Goal: Navigation & Orientation: Find specific page/section

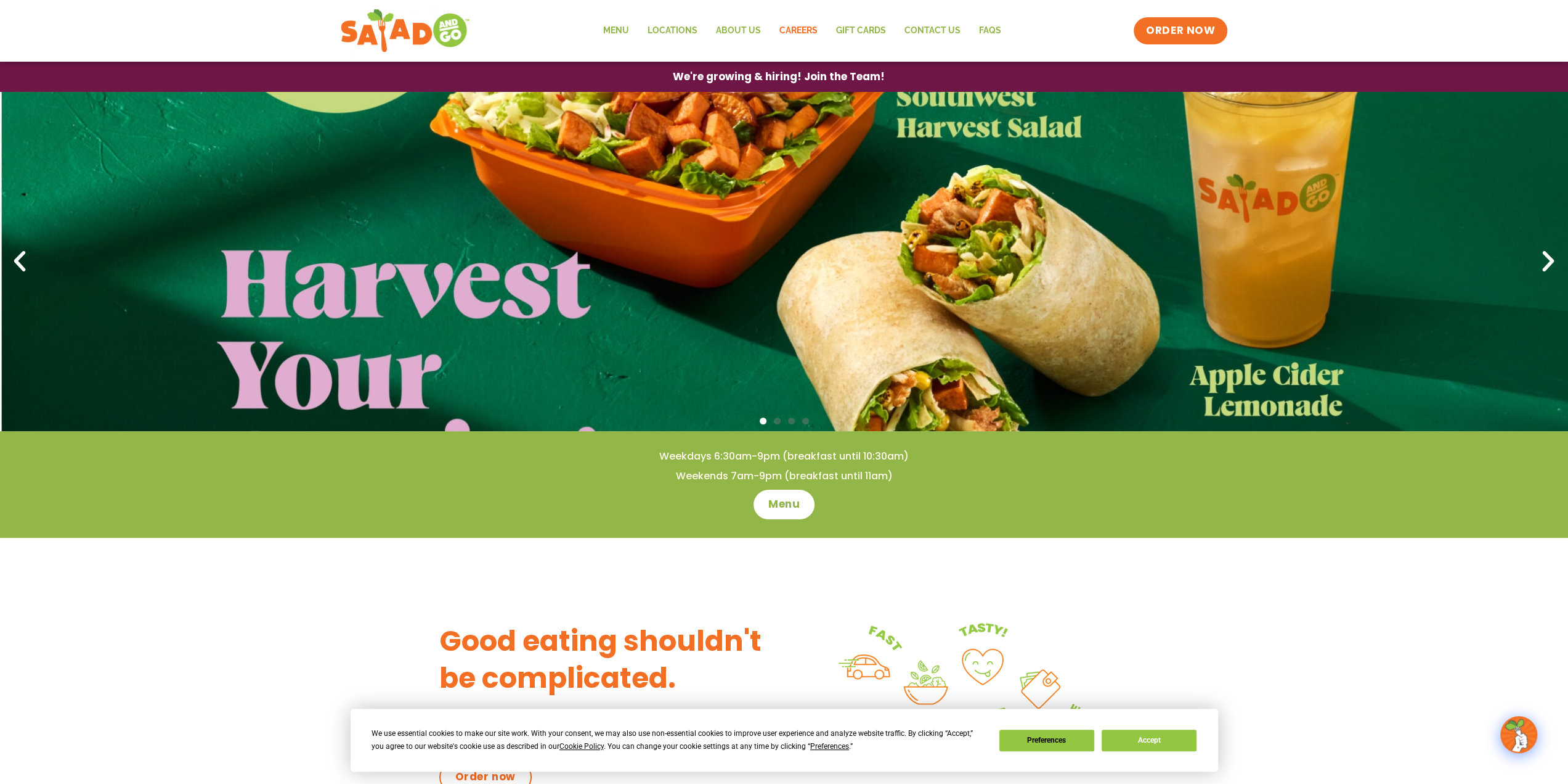
click at [800, 28] on link "Careers" at bounding box center [797, 30] width 57 height 28
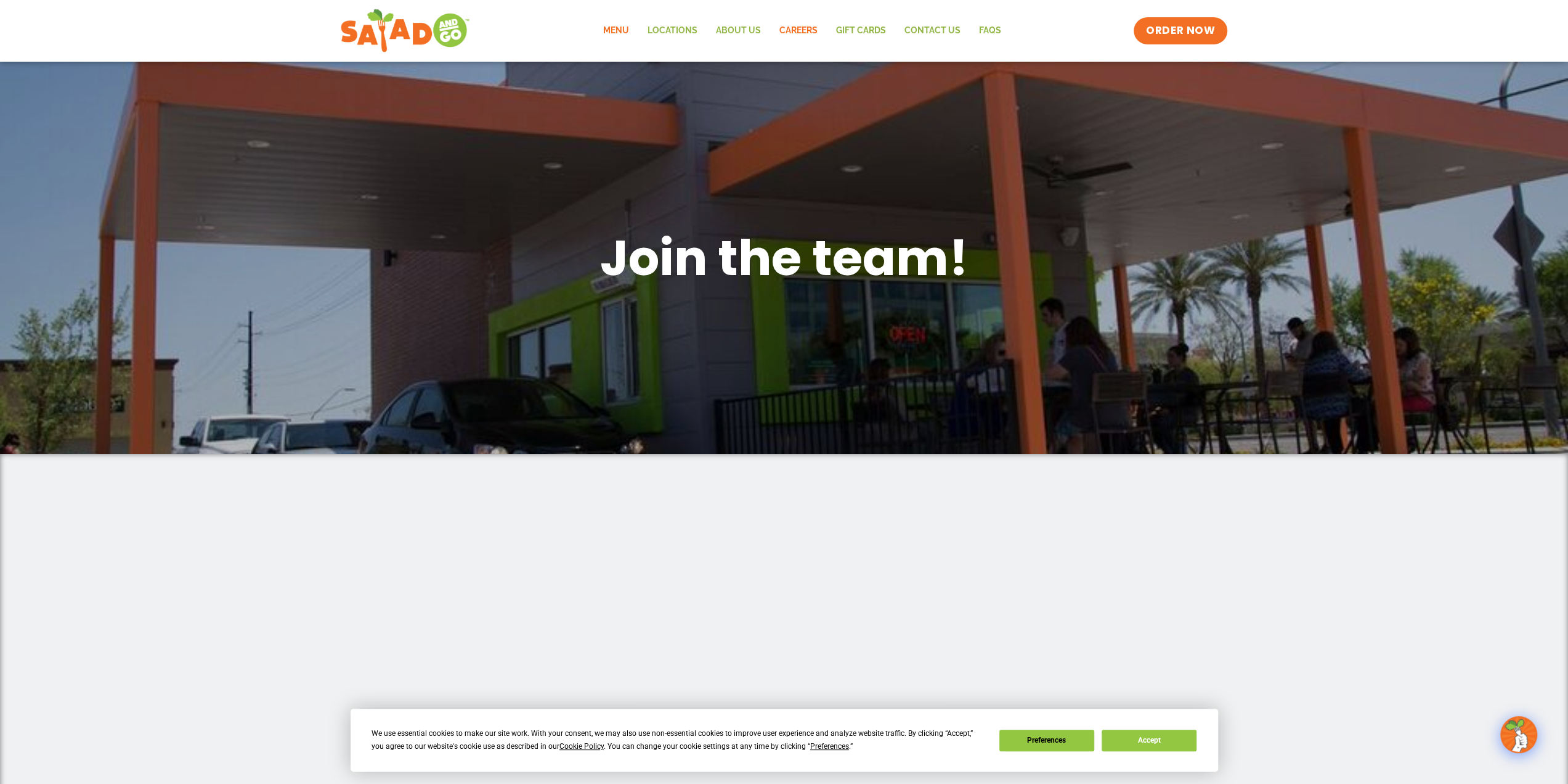
click at [626, 30] on link "Menu" at bounding box center [615, 30] width 44 height 28
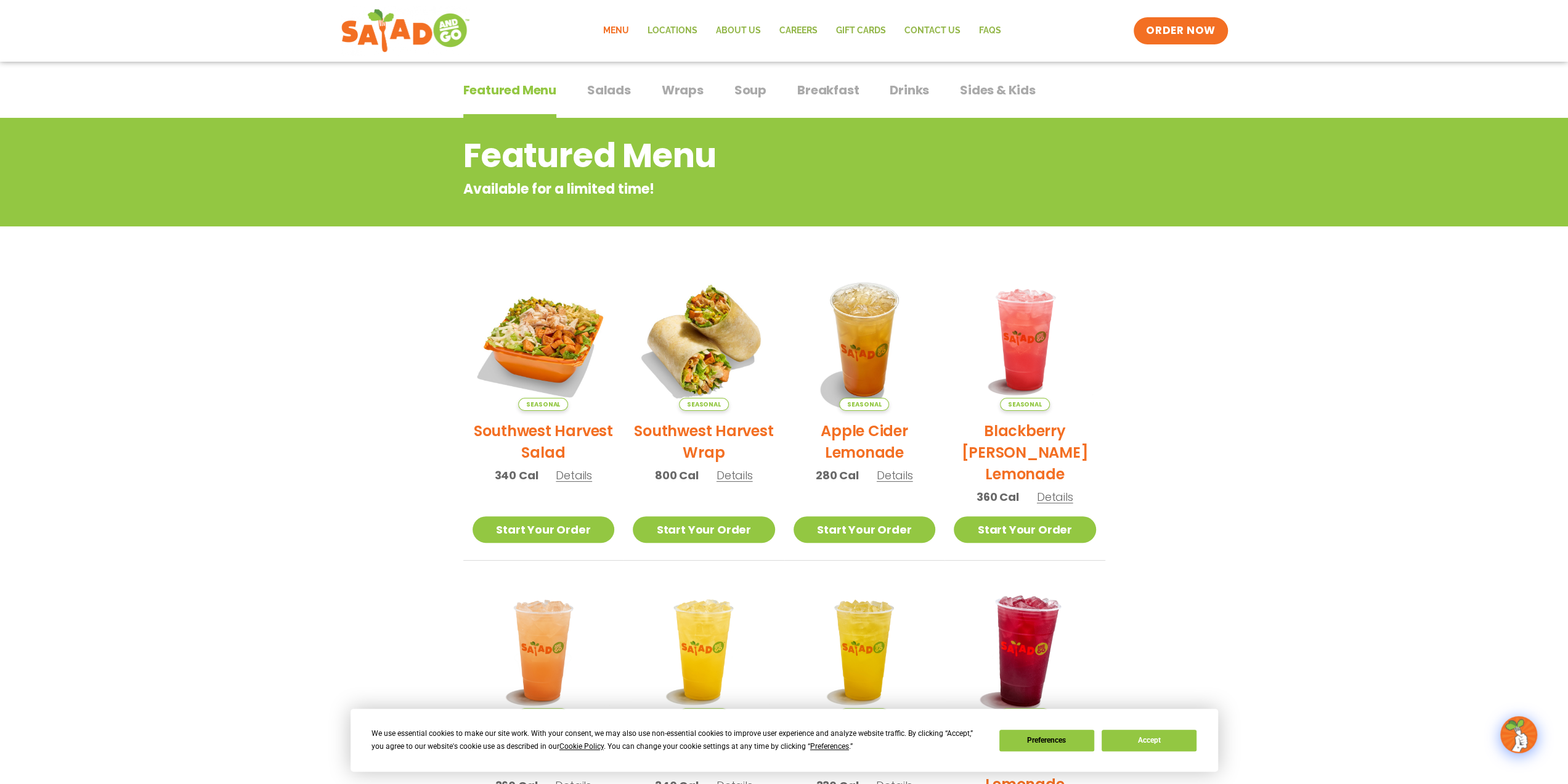
scroll to position [68, 0]
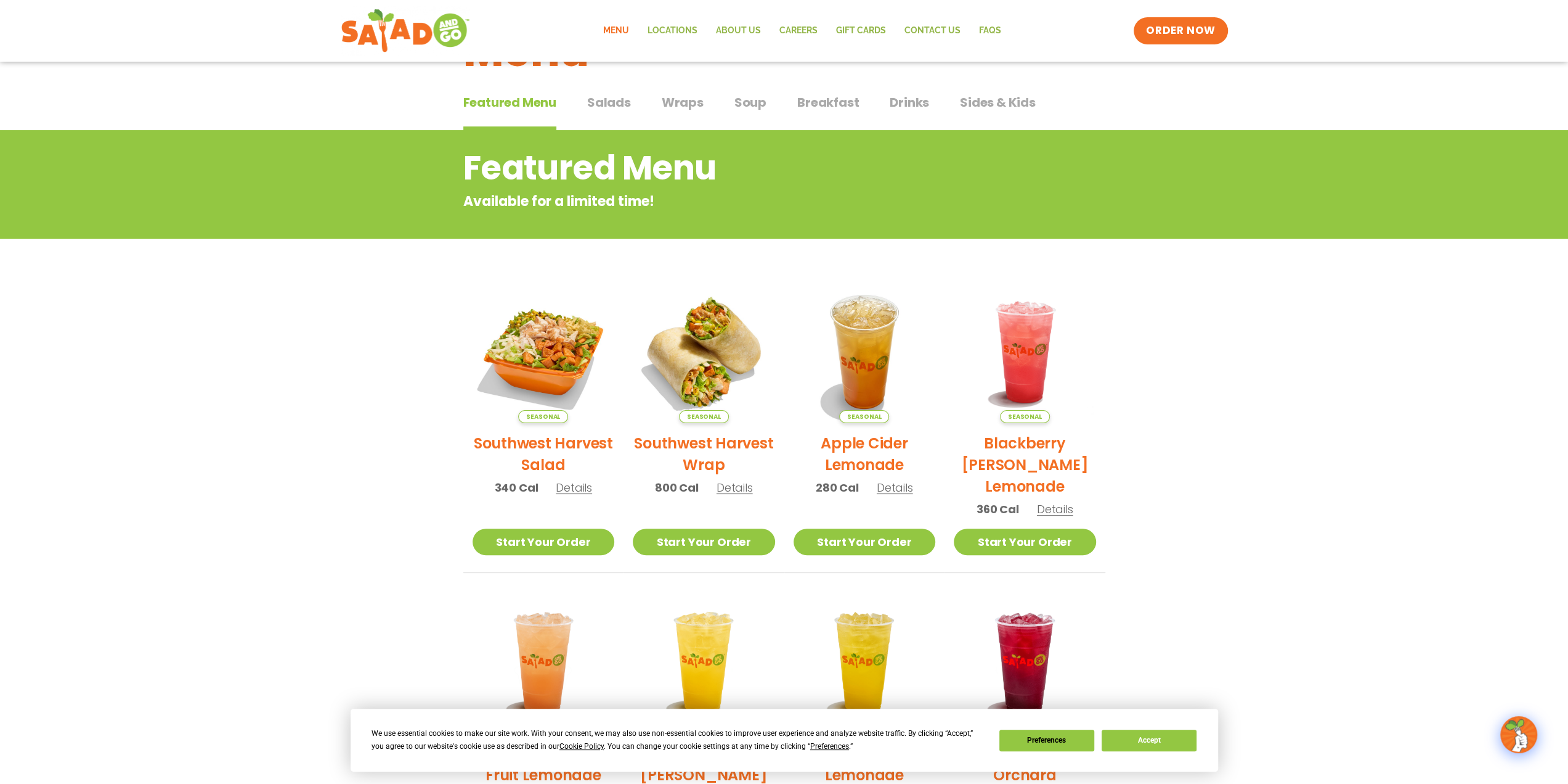
click at [618, 104] on span "Salads" at bounding box center [609, 102] width 44 height 19
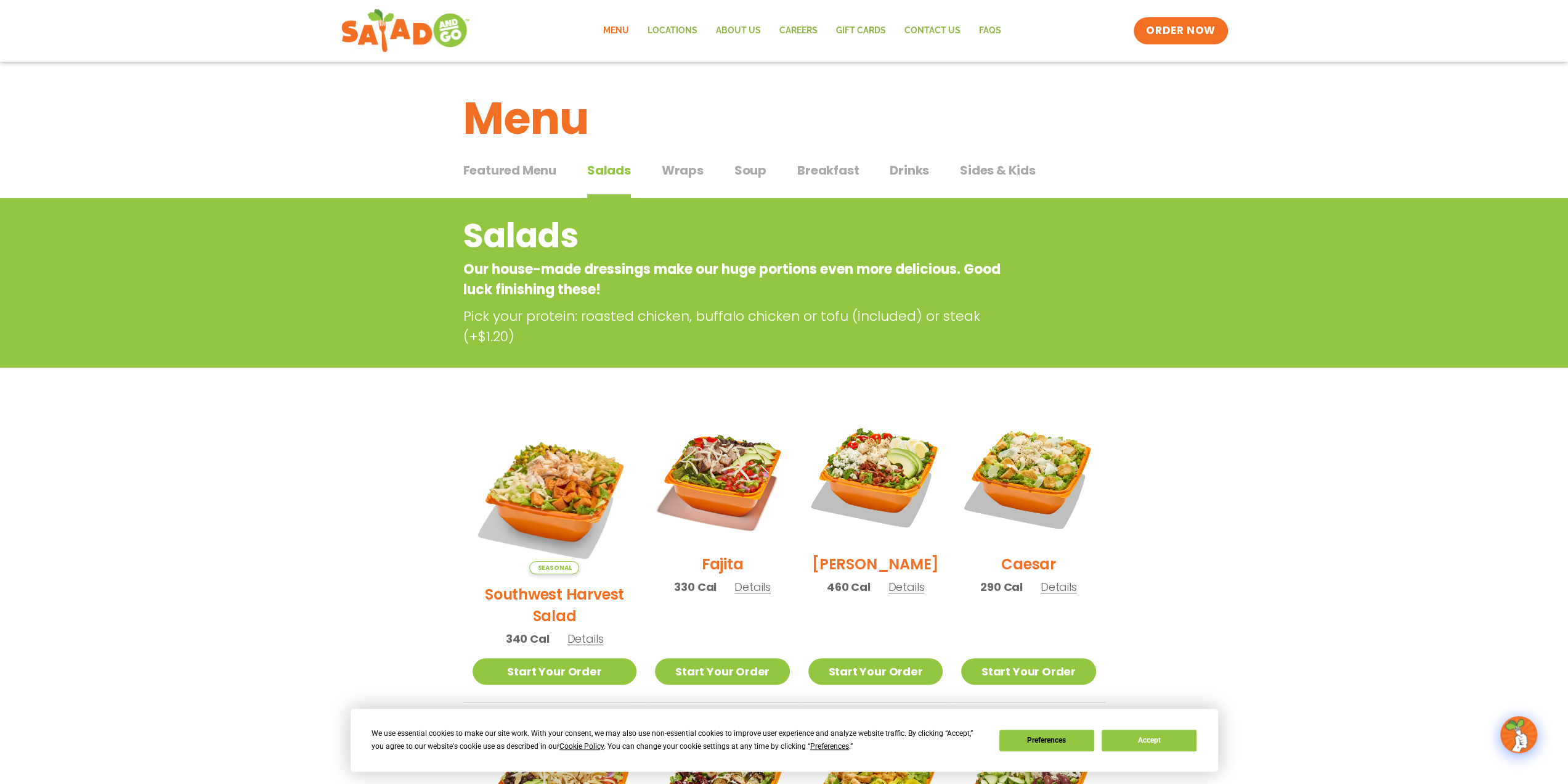
click at [690, 167] on span "Wraps" at bounding box center [683, 170] width 41 height 19
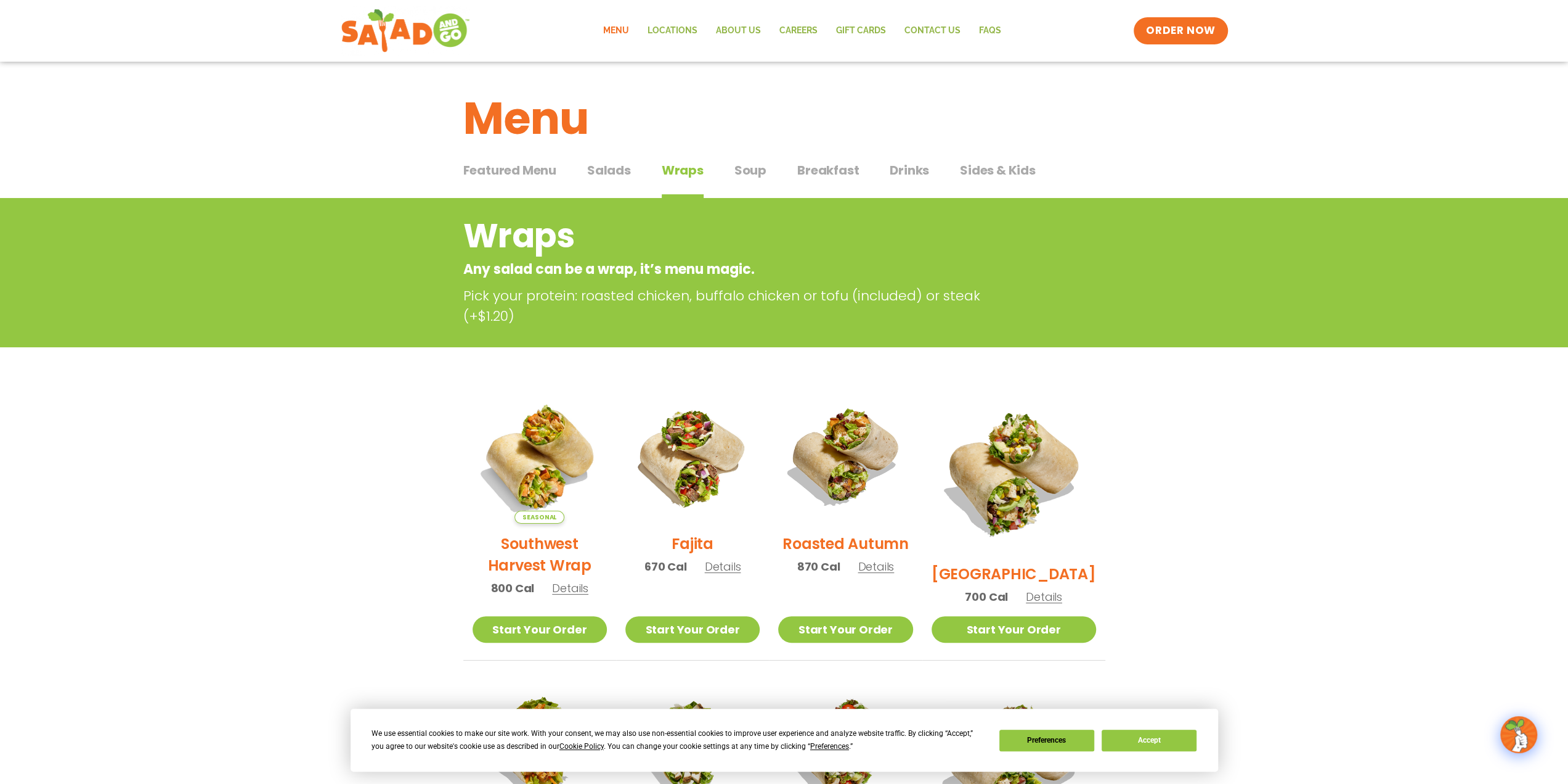
click at [752, 166] on span "Soup" at bounding box center [751, 170] width 32 height 19
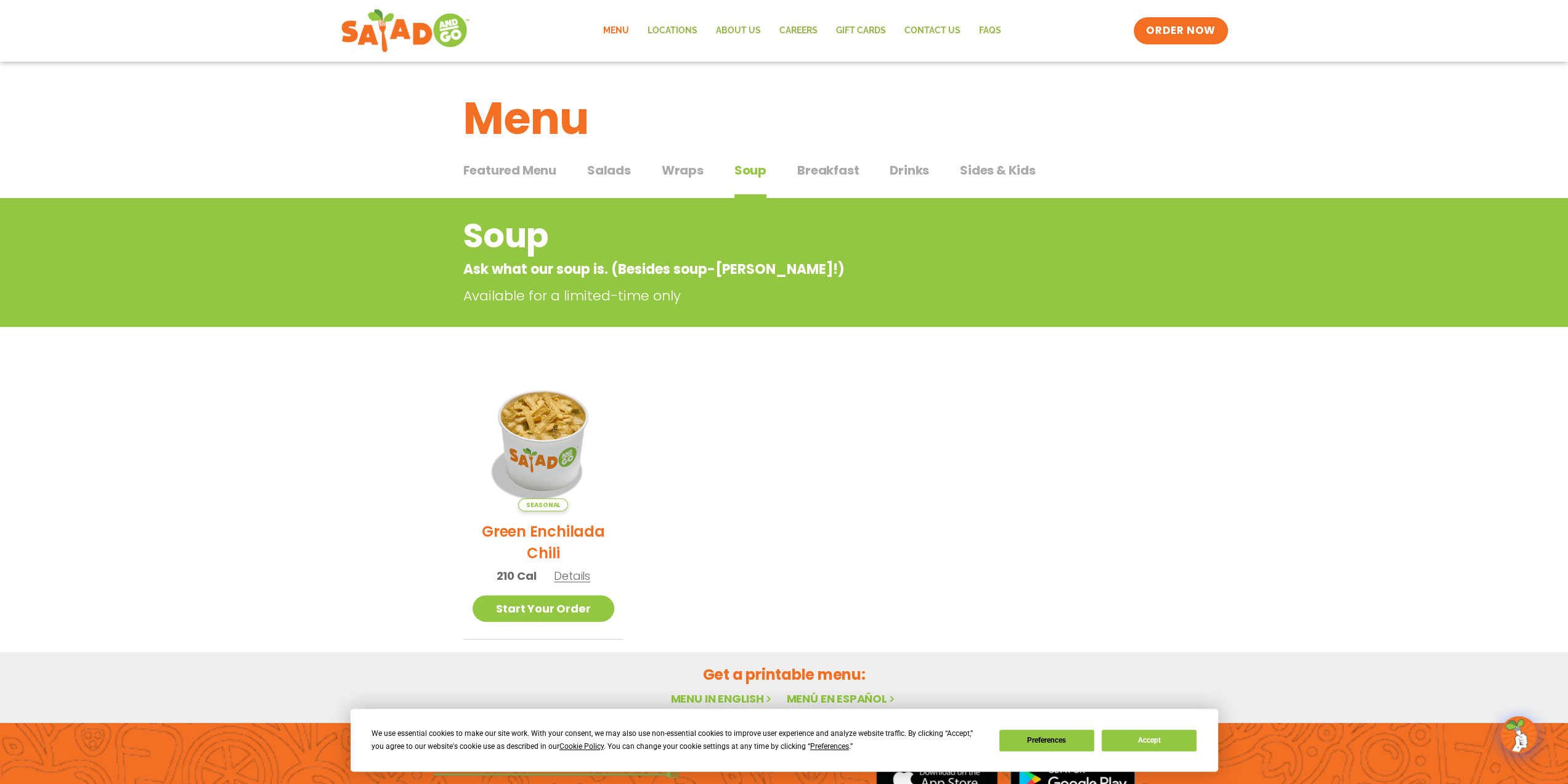
click at [908, 170] on span "Drinks" at bounding box center [910, 170] width 40 height 19
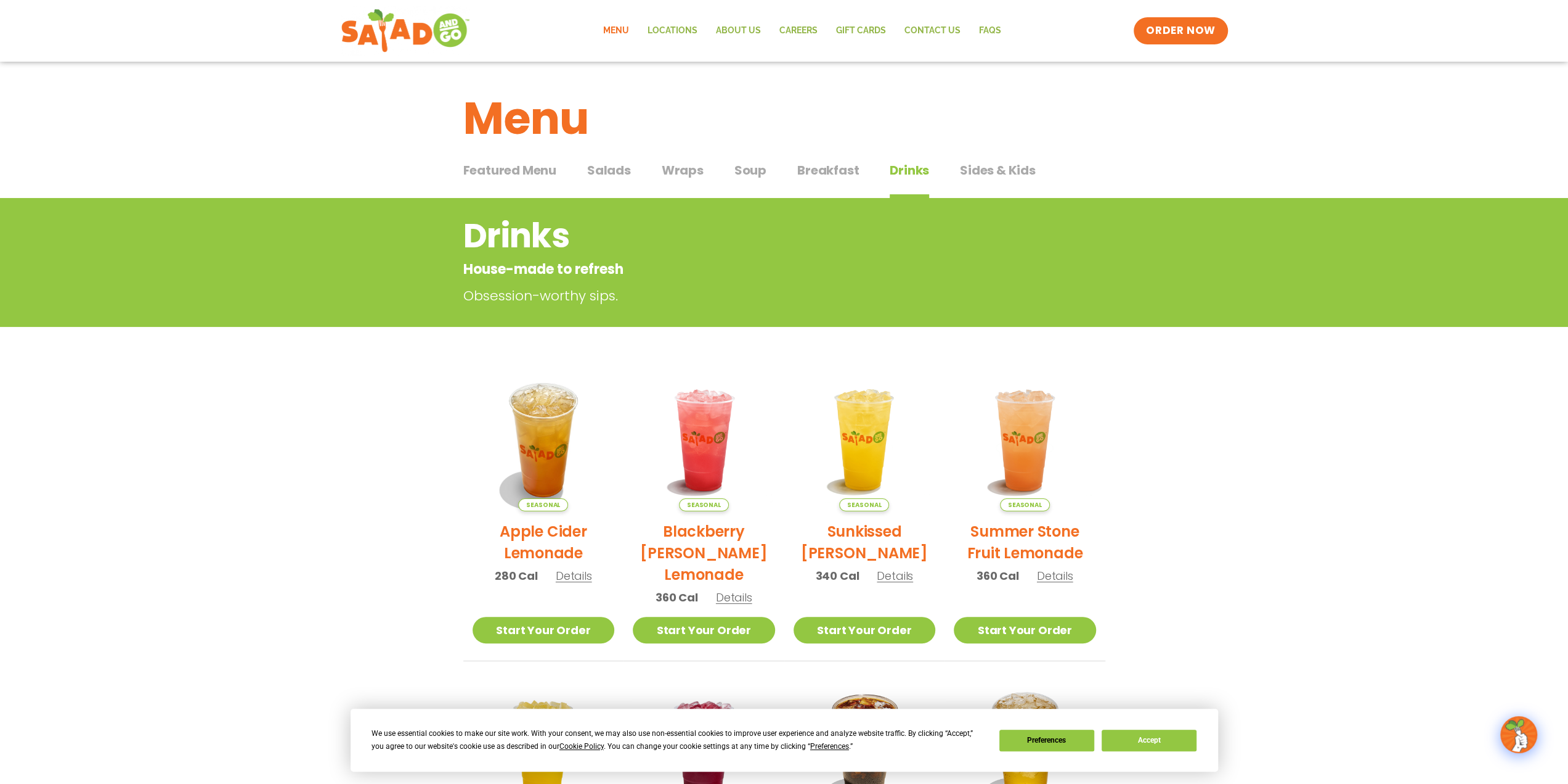
click at [841, 167] on span "Breakfast" at bounding box center [828, 170] width 61 height 19
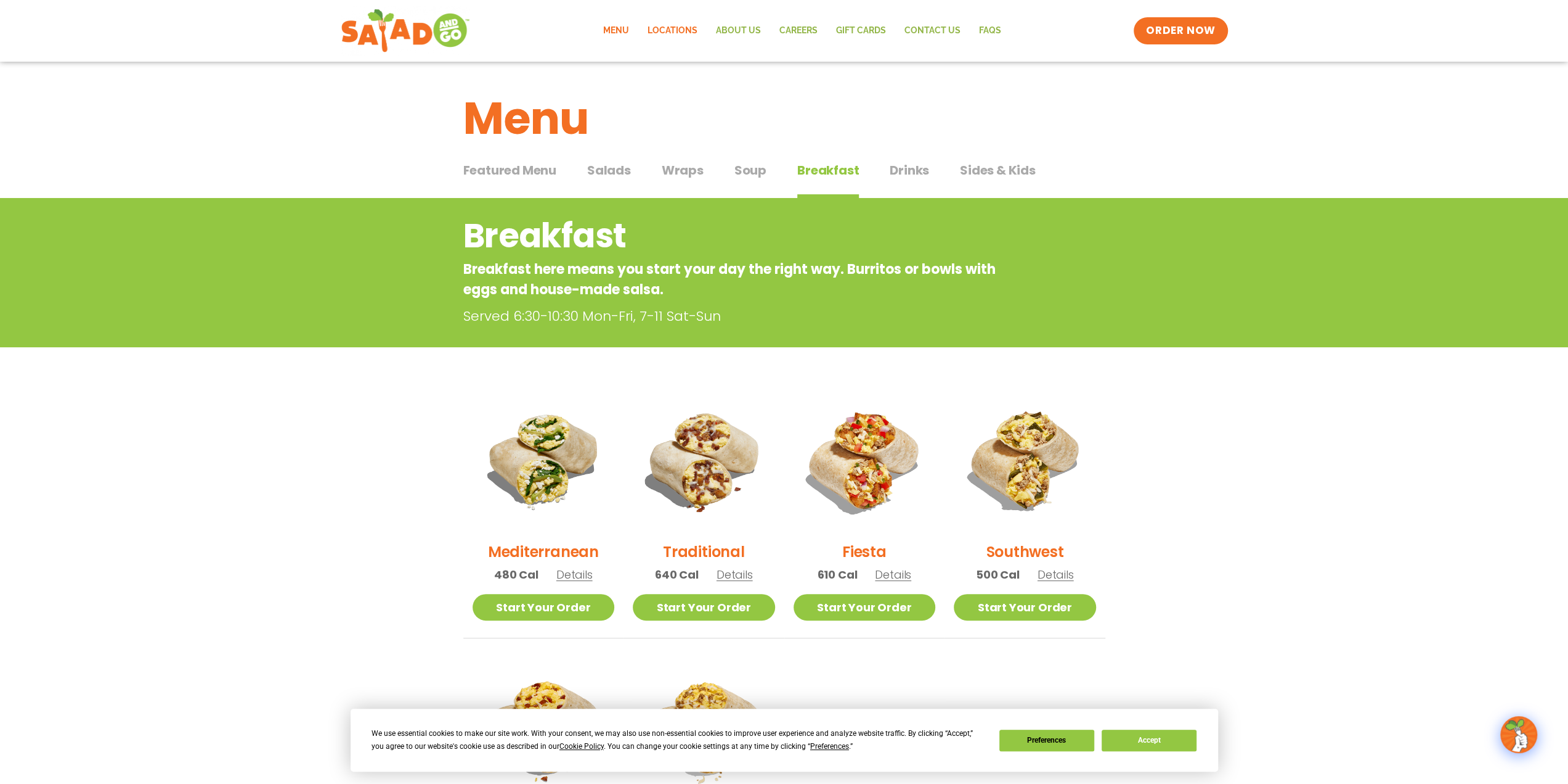
click at [673, 32] on link "Locations" at bounding box center [673, 30] width 69 height 28
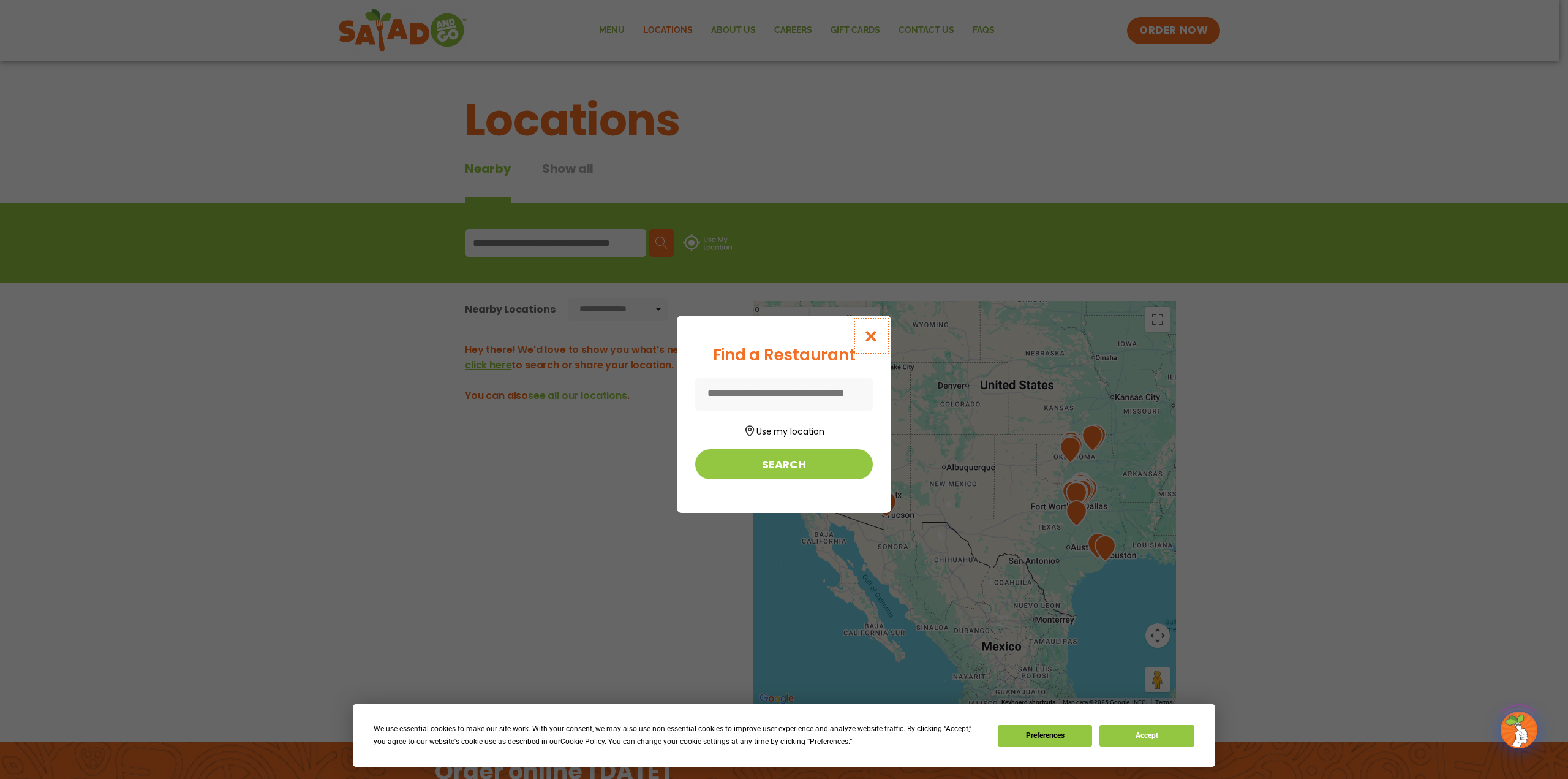
click at [869, 342] on icon "Close modal" at bounding box center [871, 336] width 15 height 13
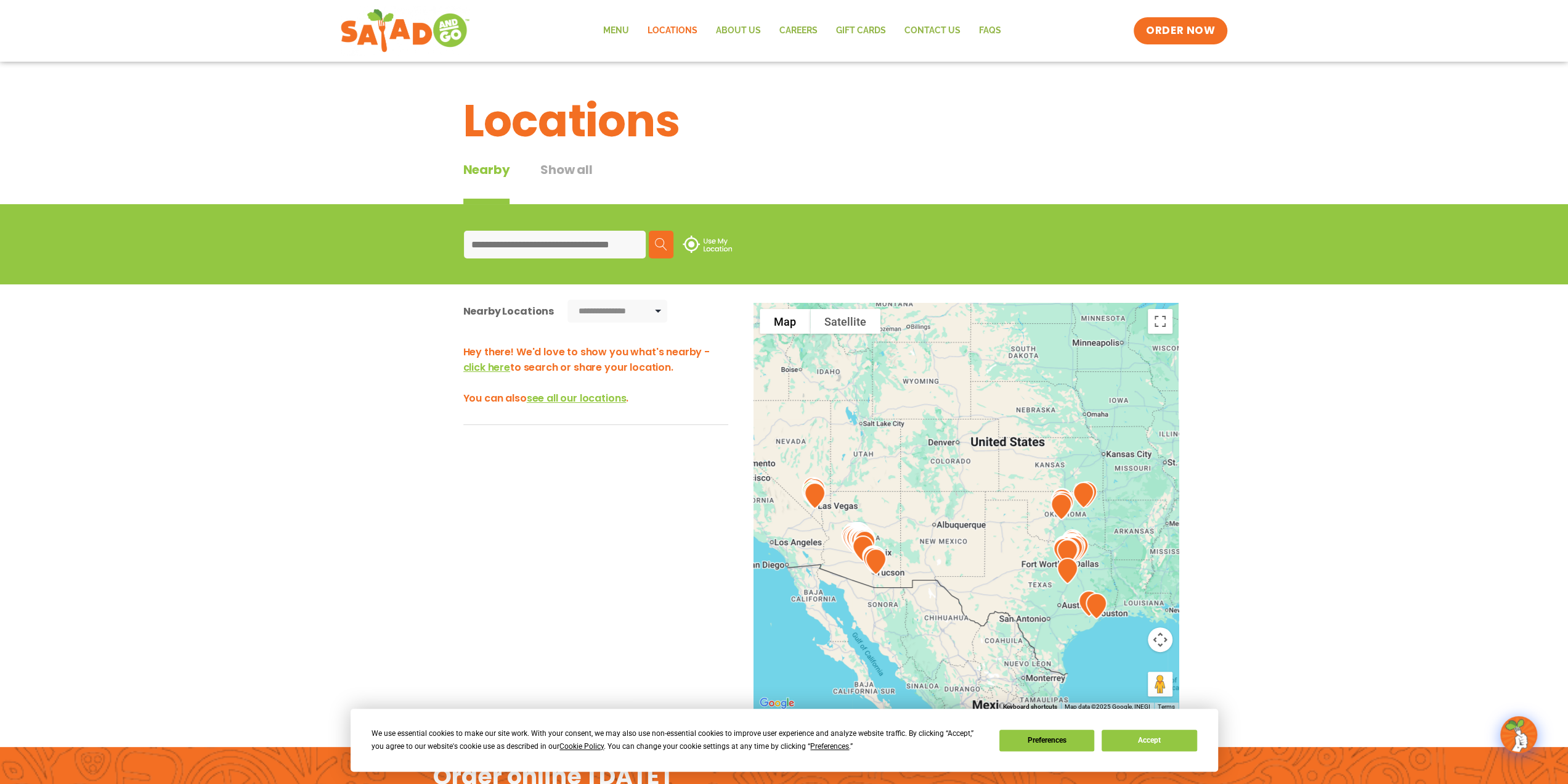
drag, startPoint x: 971, startPoint y: 515, endPoint x: 965, endPoint y: 523, distance: 10.0
click at [965, 523] on div at bounding box center [967, 507] width 426 height 408
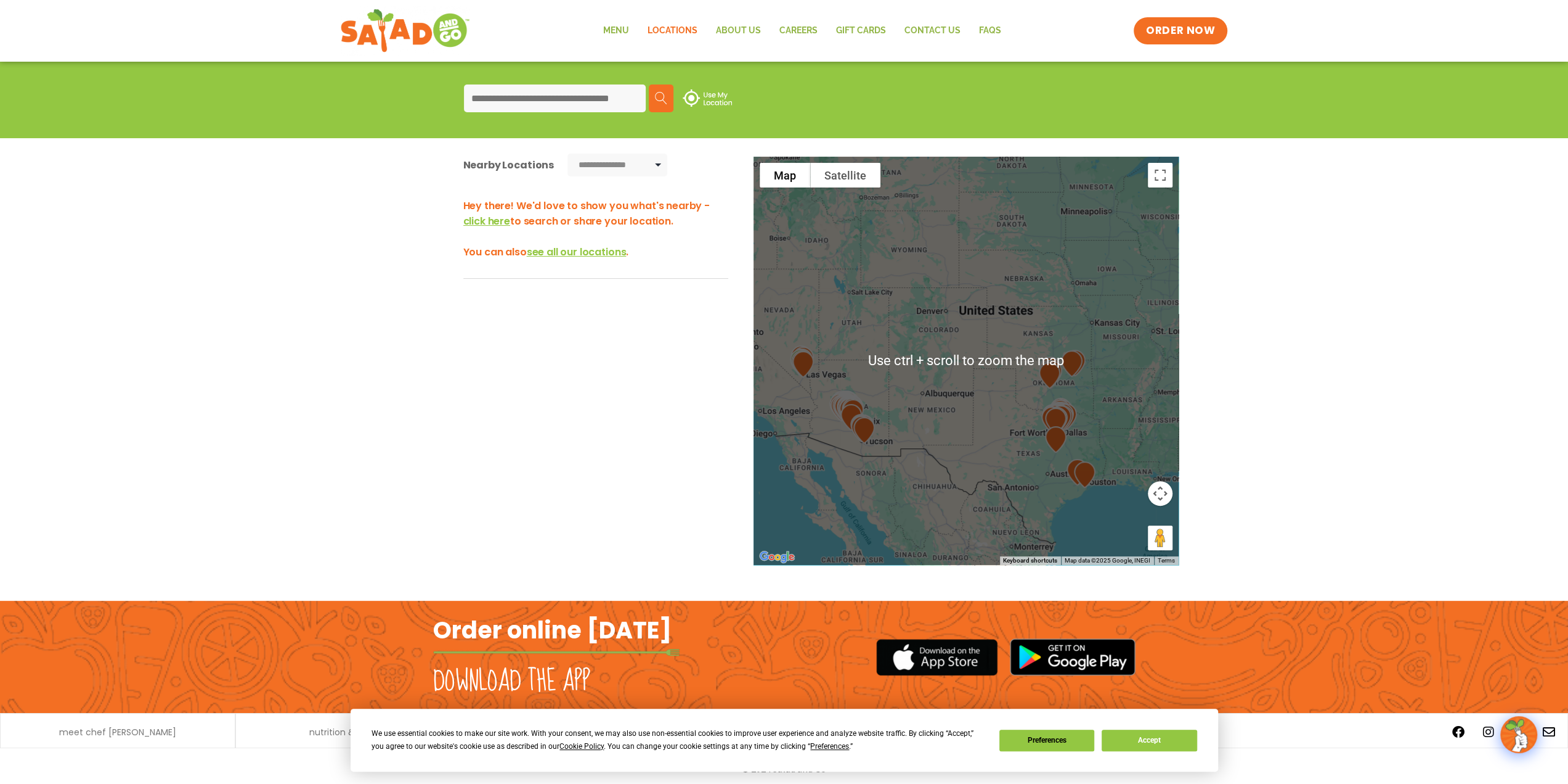
scroll to position [151, 0]
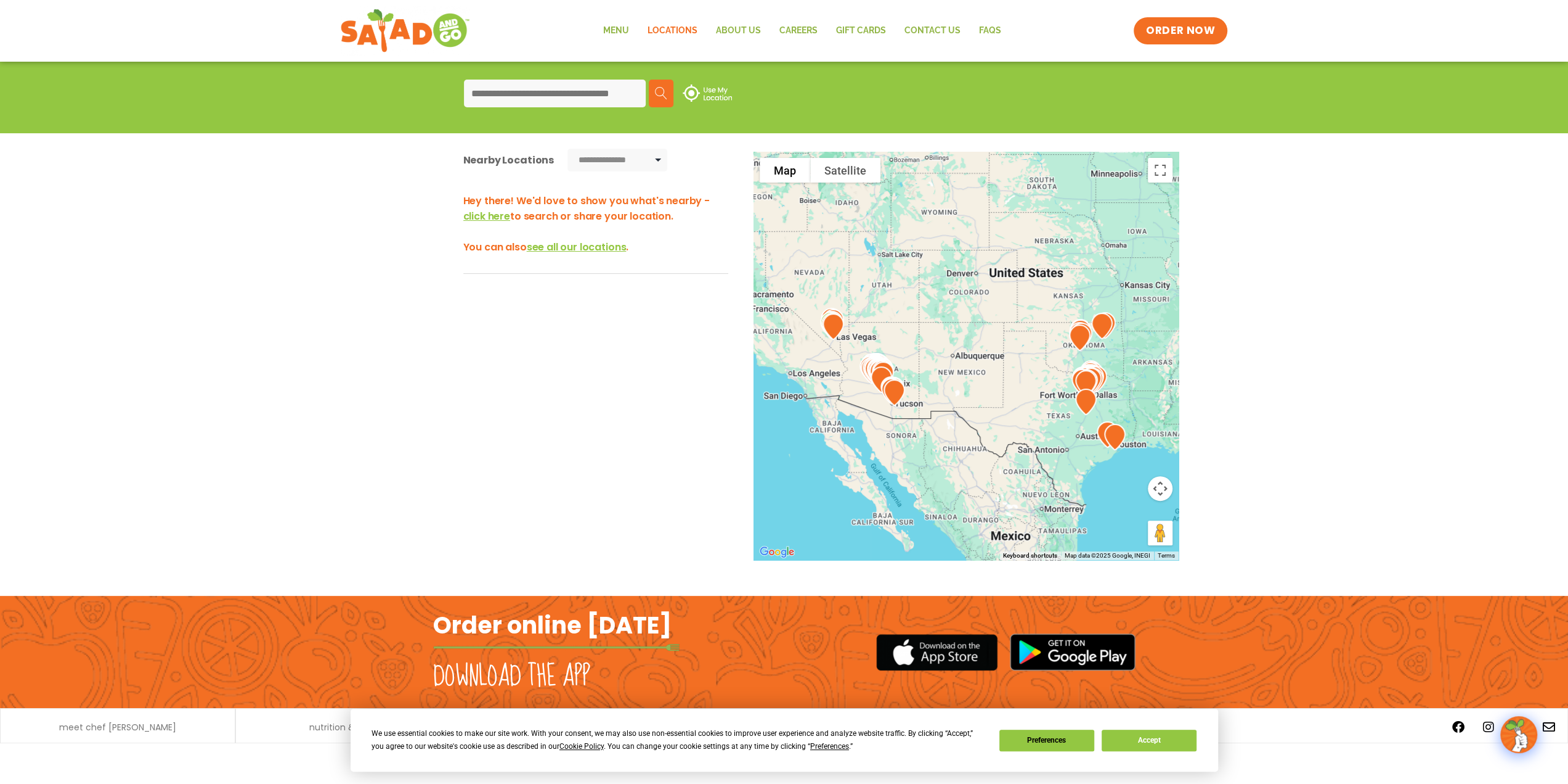
drag, startPoint x: 991, startPoint y: 344, endPoint x: 1021, endPoint y: 312, distance: 43.9
click at [1021, 312] on div at bounding box center [967, 355] width 426 height 408
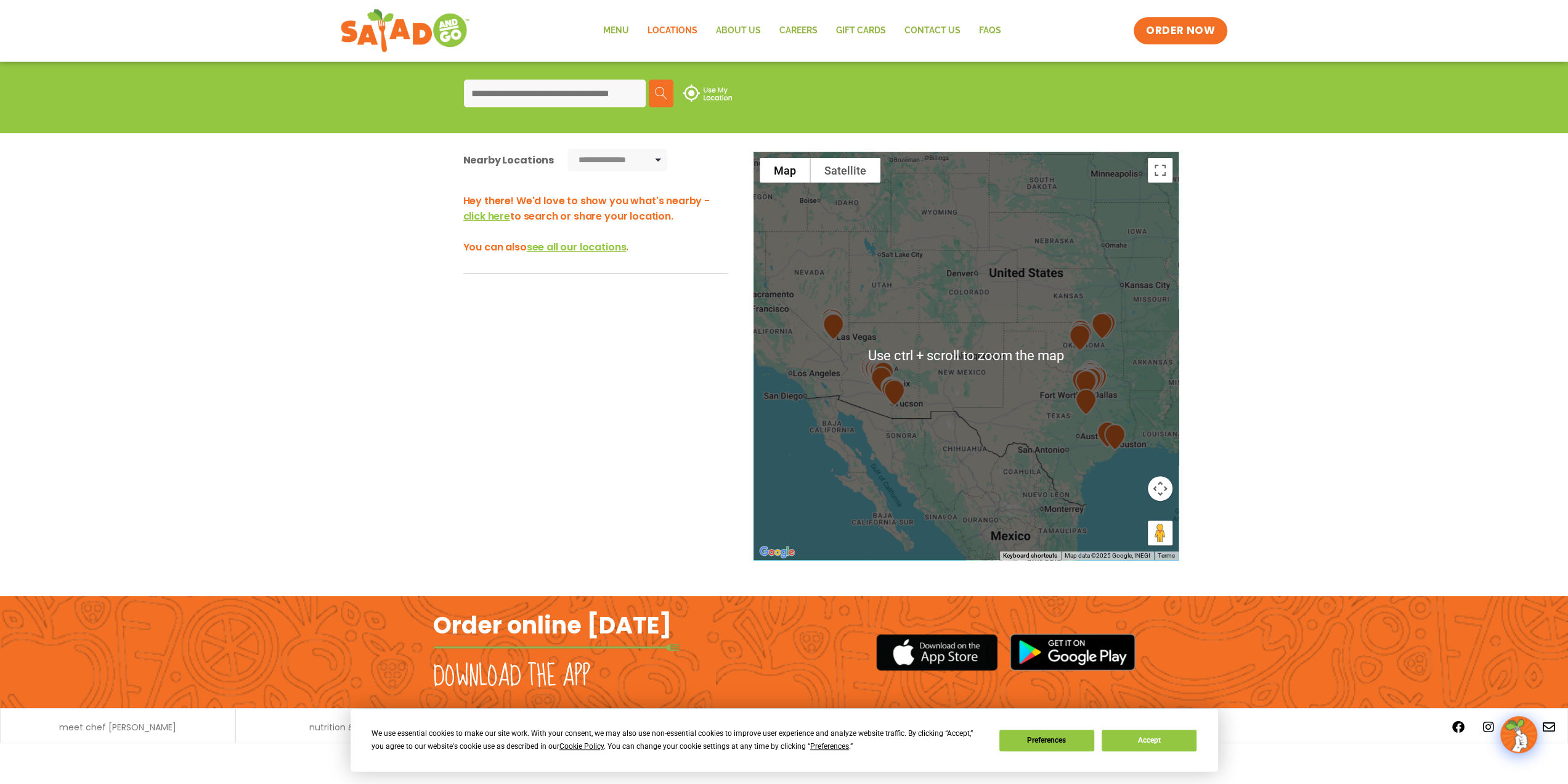
scroll to position [28, 0]
